Goal: Navigation & Orientation: Find specific page/section

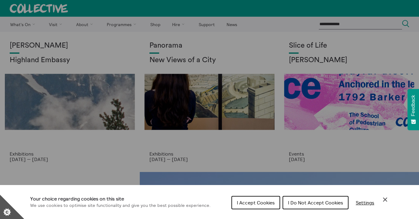
click at [296, 203] on span "I Do Not Accept Cookies" at bounding box center [315, 202] width 55 height 6
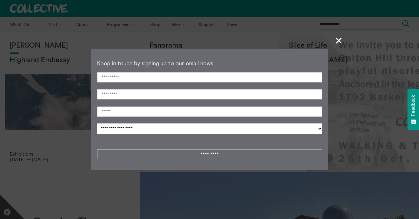
click at [341, 39] on span "+" at bounding box center [339, 40] width 18 height 18
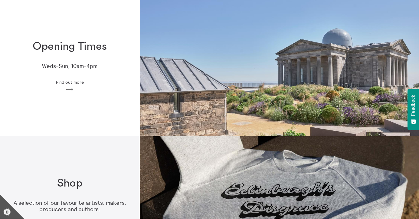
scroll to position [170, 0]
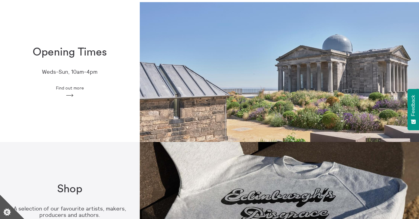
click at [73, 96] on polygon at bounding box center [69, 95] width 7 height 3
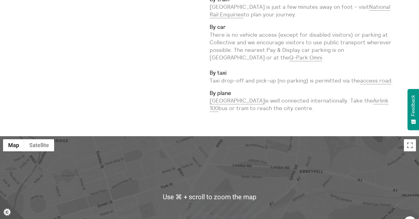
scroll to position [291, 0]
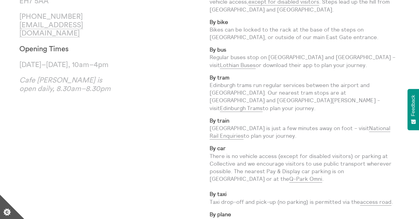
scroll to position [0, 0]
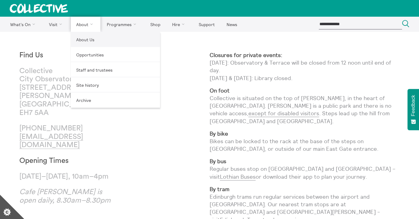
click at [81, 42] on link "About Us" at bounding box center [115, 39] width 89 height 15
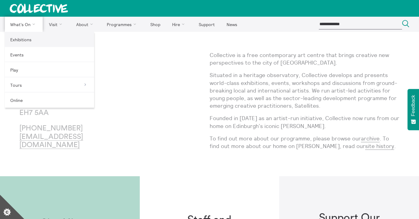
click at [24, 41] on link "Exhibitions" at bounding box center [49, 39] width 89 height 15
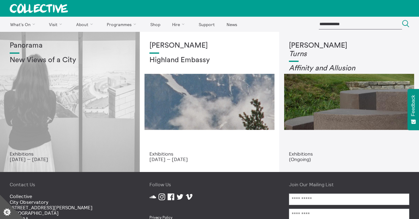
click at [73, 83] on div "Panorama New Views of a City" at bounding box center [70, 95] width 121 height 109
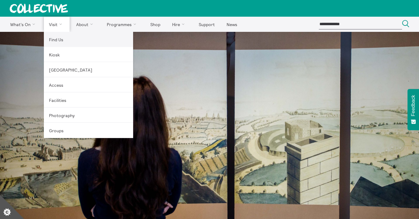
click at [63, 38] on link "Find Us" at bounding box center [88, 39] width 89 height 15
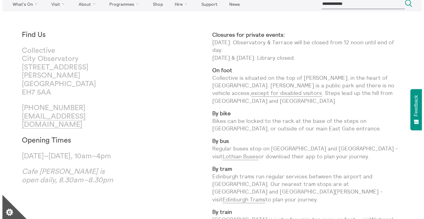
scroll to position [19, 0]
